Goal: Information Seeking & Learning: Learn about a topic

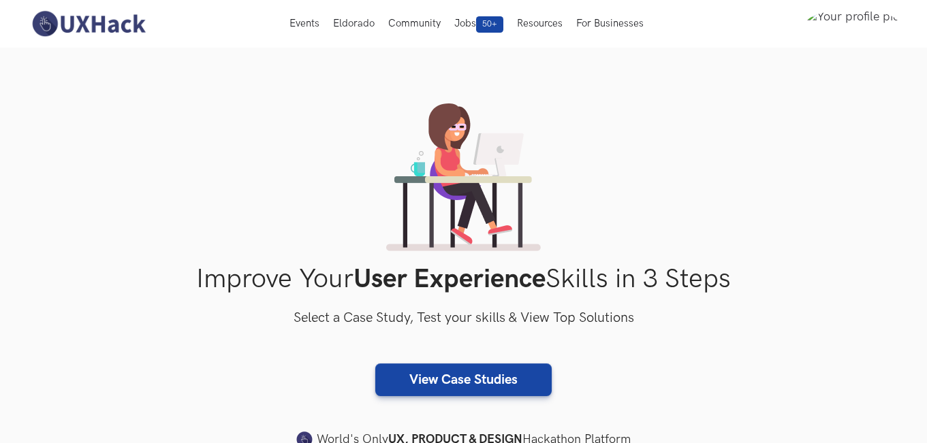
click at [792, 232] on div "Improve Your User Experience Skills in 3 Steps Select a Case Study, Test your s…" at bounding box center [463, 283] width 871 height 361
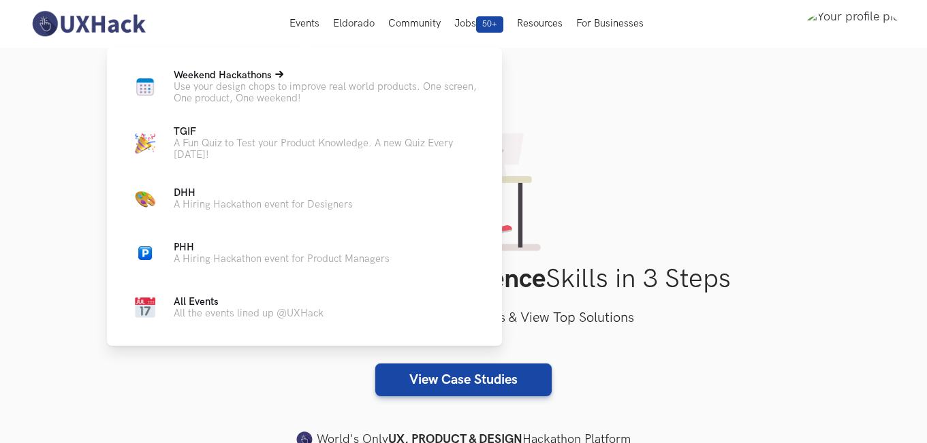
click at [276, 78] on p "Weekend Hackathons Live" at bounding box center [327, 75] width 306 height 12
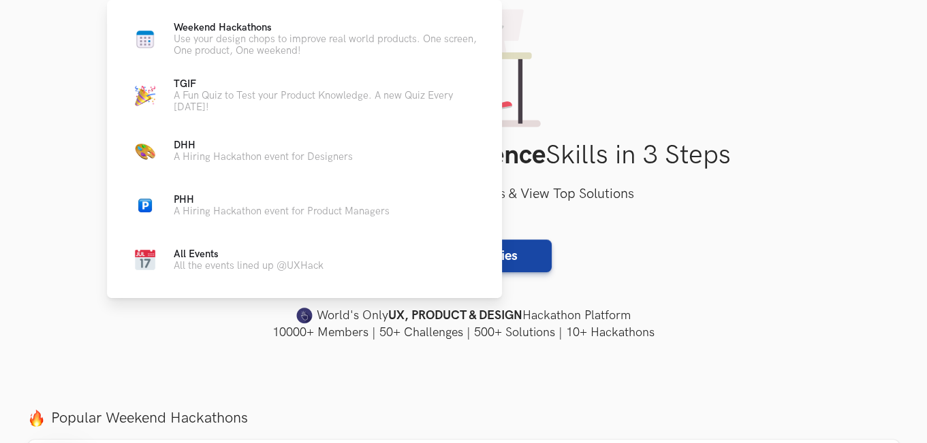
scroll to position [477, 0]
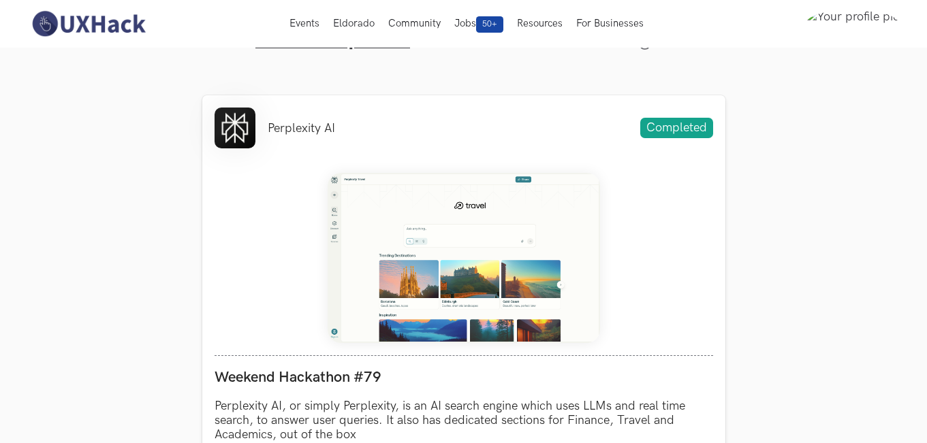
scroll to position [272, 0]
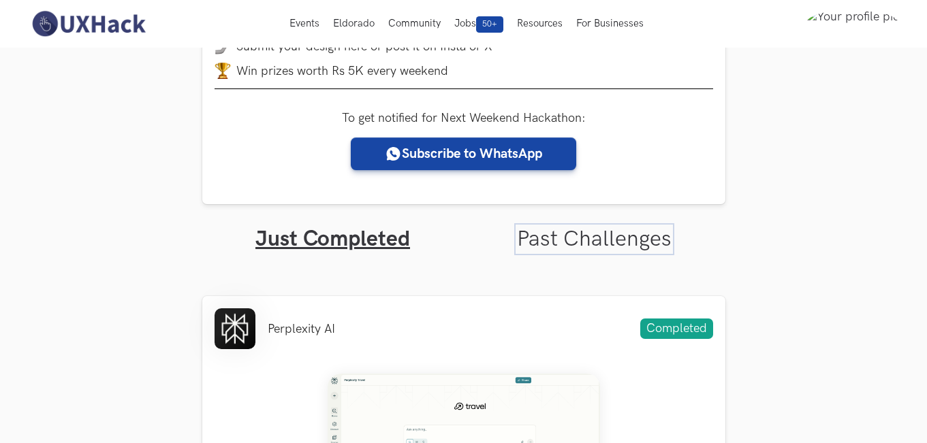
click at [569, 242] on link "Past Challenges" at bounding box center [594, 239] width 155 height 27
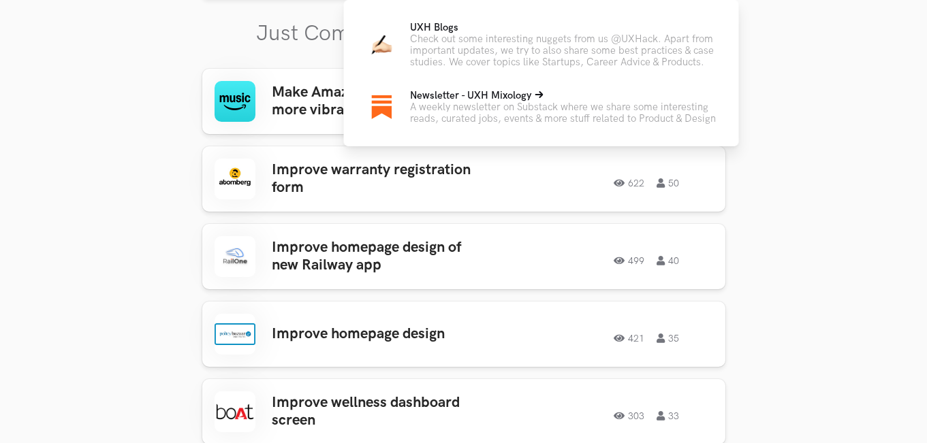
scroll to position [613, 0]
